Goal: Information Seeking & Learning: Learn about a topic

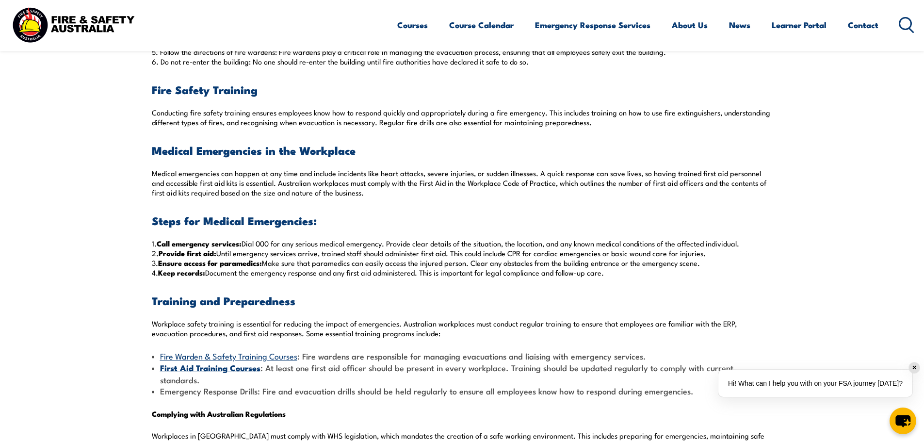
scroll to position [728, 0]
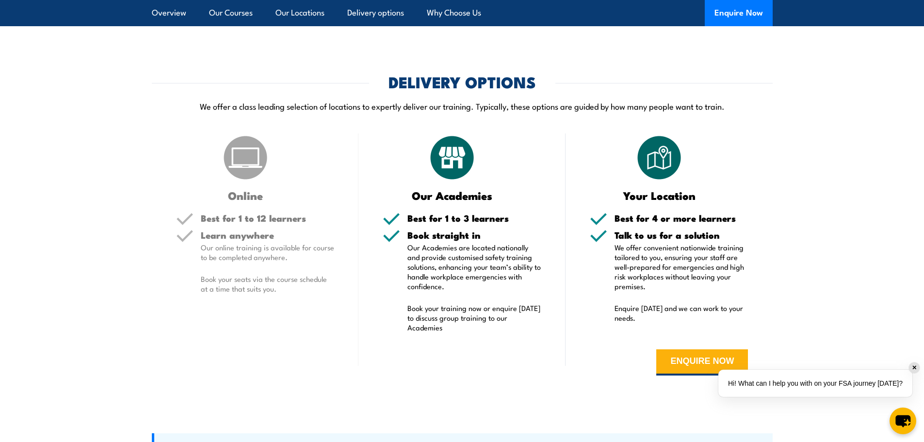
scroll to position [1795, 0]
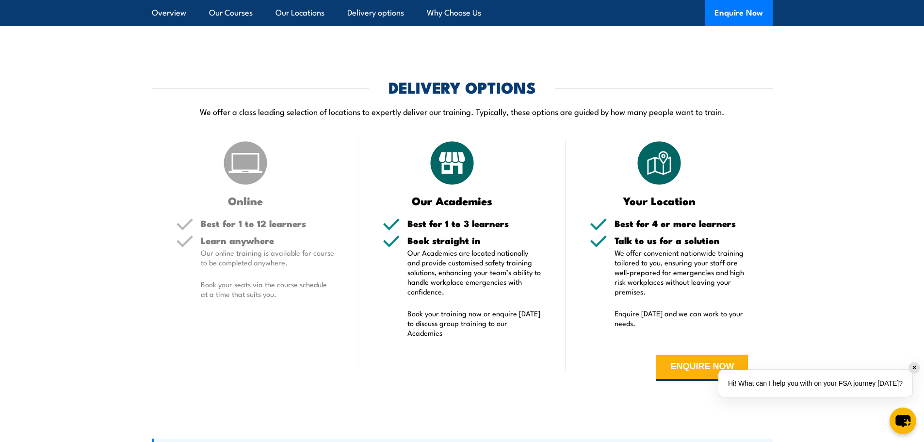
click at [243, 172] on img at bounding box center [245, 163] width 49 height 49
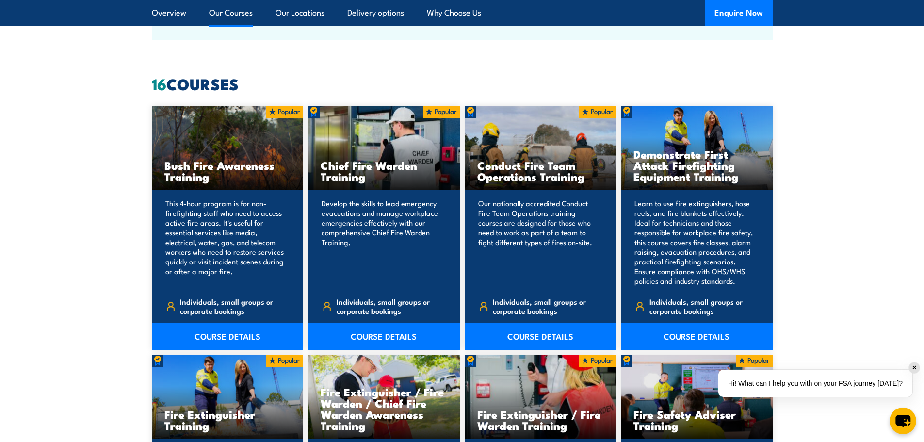
scroll to position [728, 0]
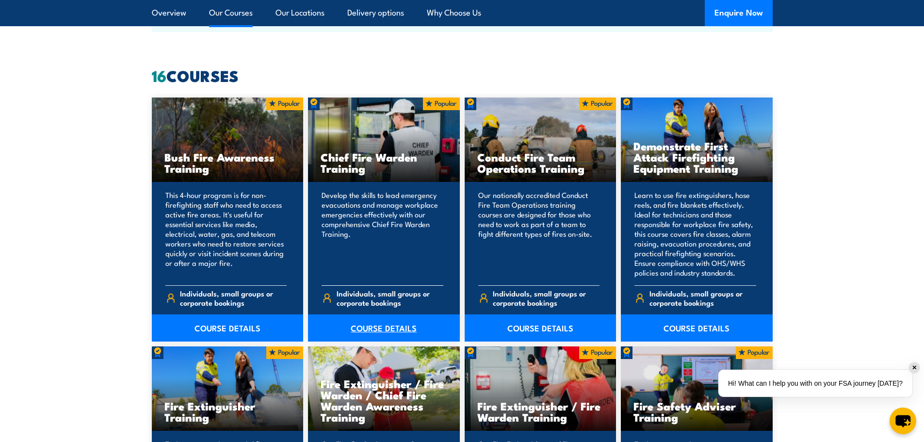
click at [374, 330] on link "COURSE DETAILS" at bounding box center [384, 327] width 152 height 27
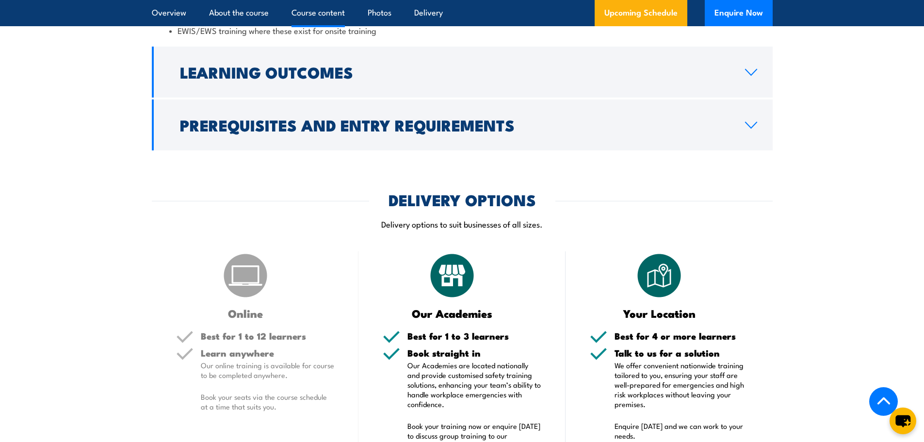
scroll to position [1164, 0]
click at [235, 278] on img at bounding box center [245, 275] width 49 height 49
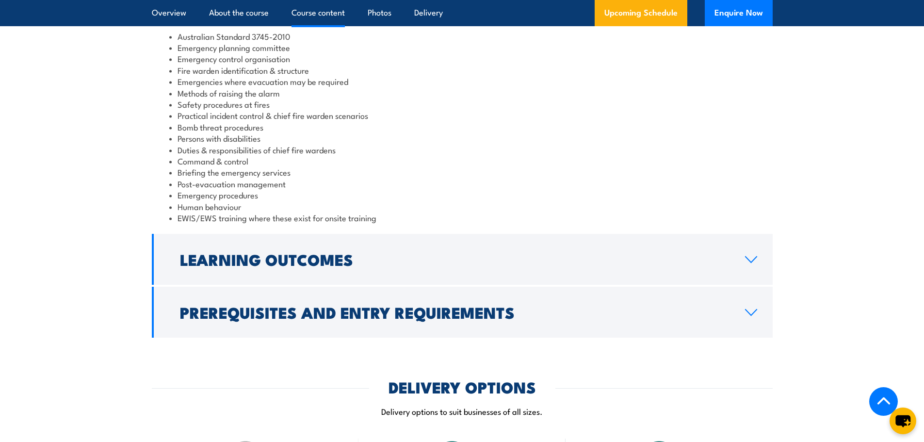
scroll to position [873, 0]
